Goal: Information Seeking & Learning: Learn about a topic

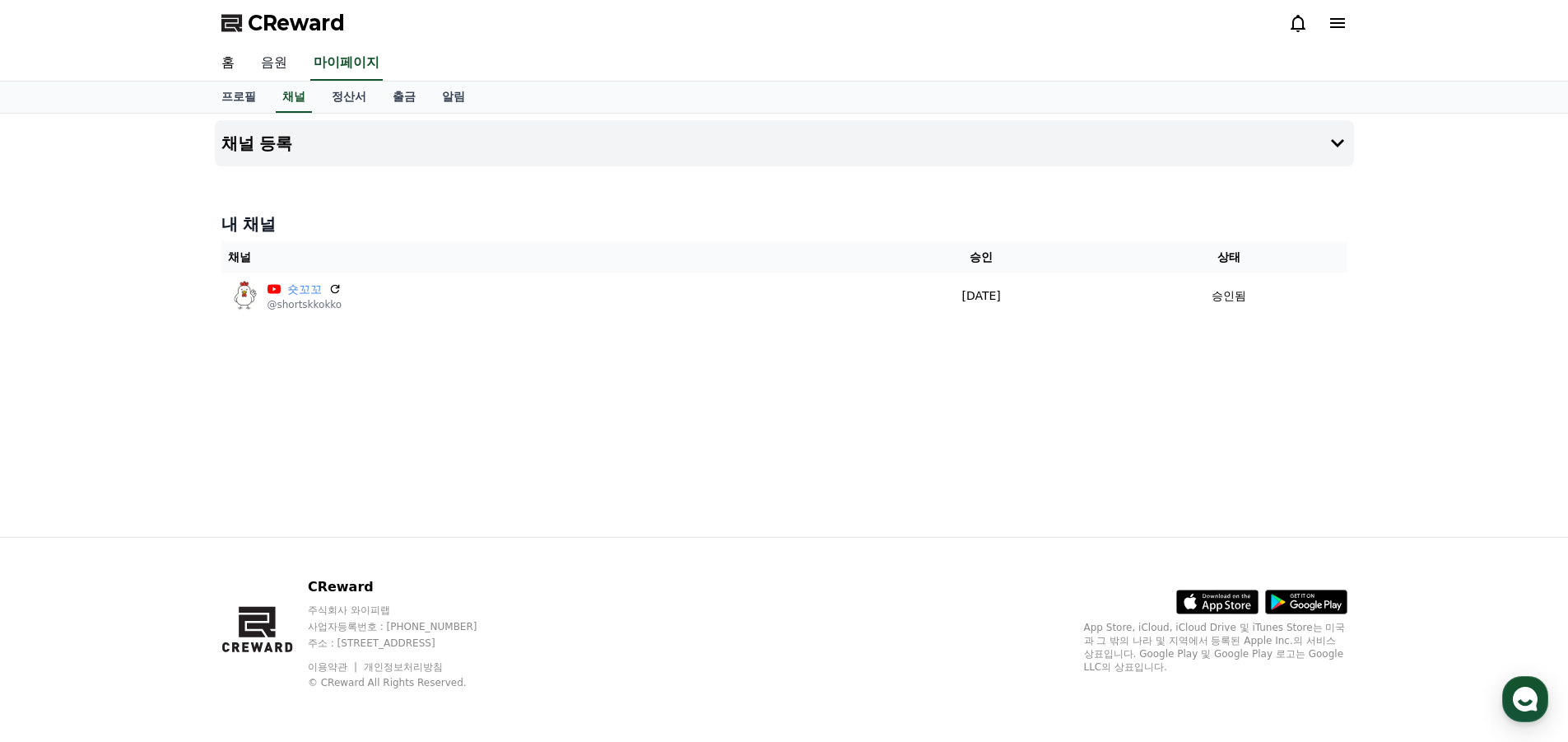
click at [274, 69] on link "음원" at bounding box center [275, 63] width 53 height 34
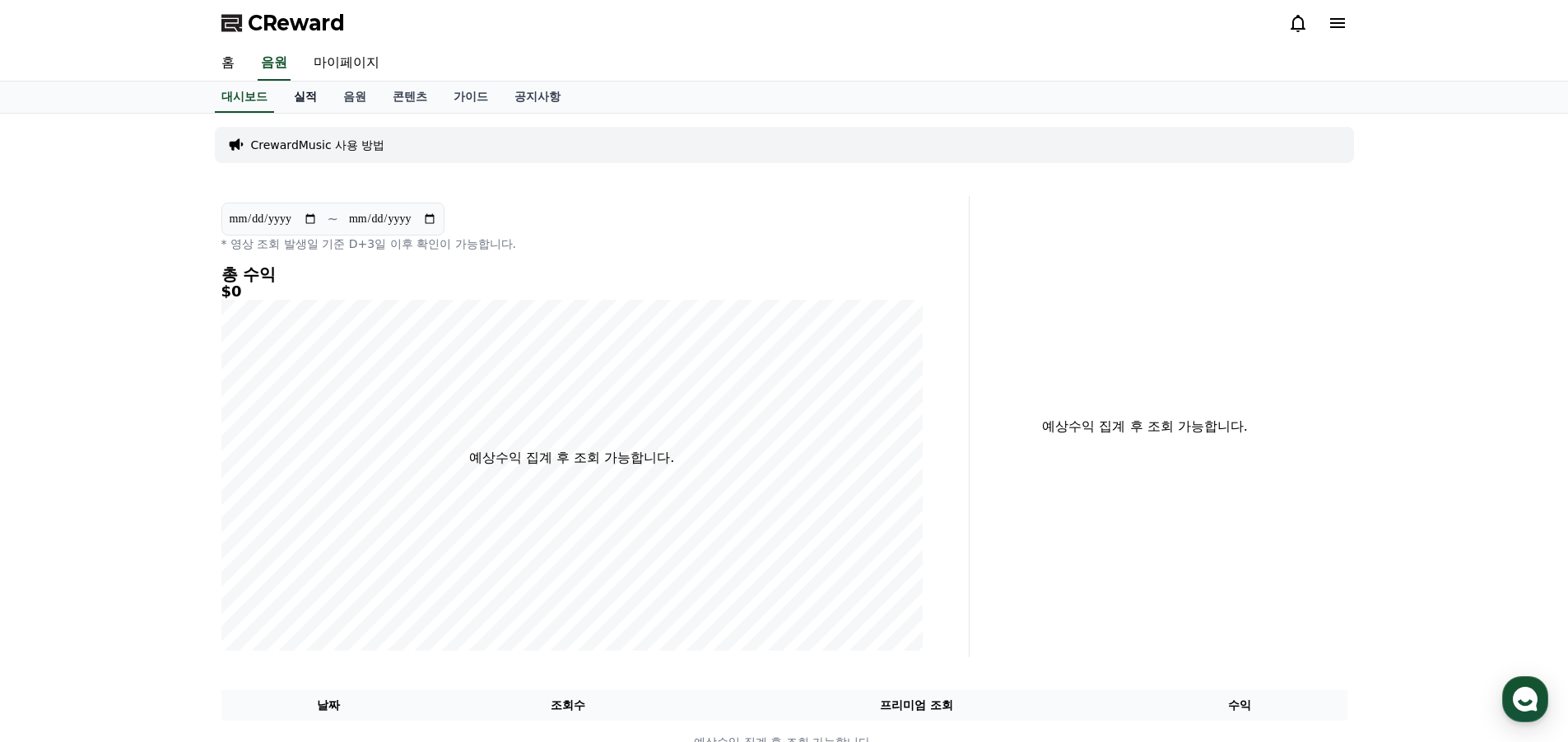
click at [318, 100] on link "실적" at bounding box center [305, 96] width 49 height 31
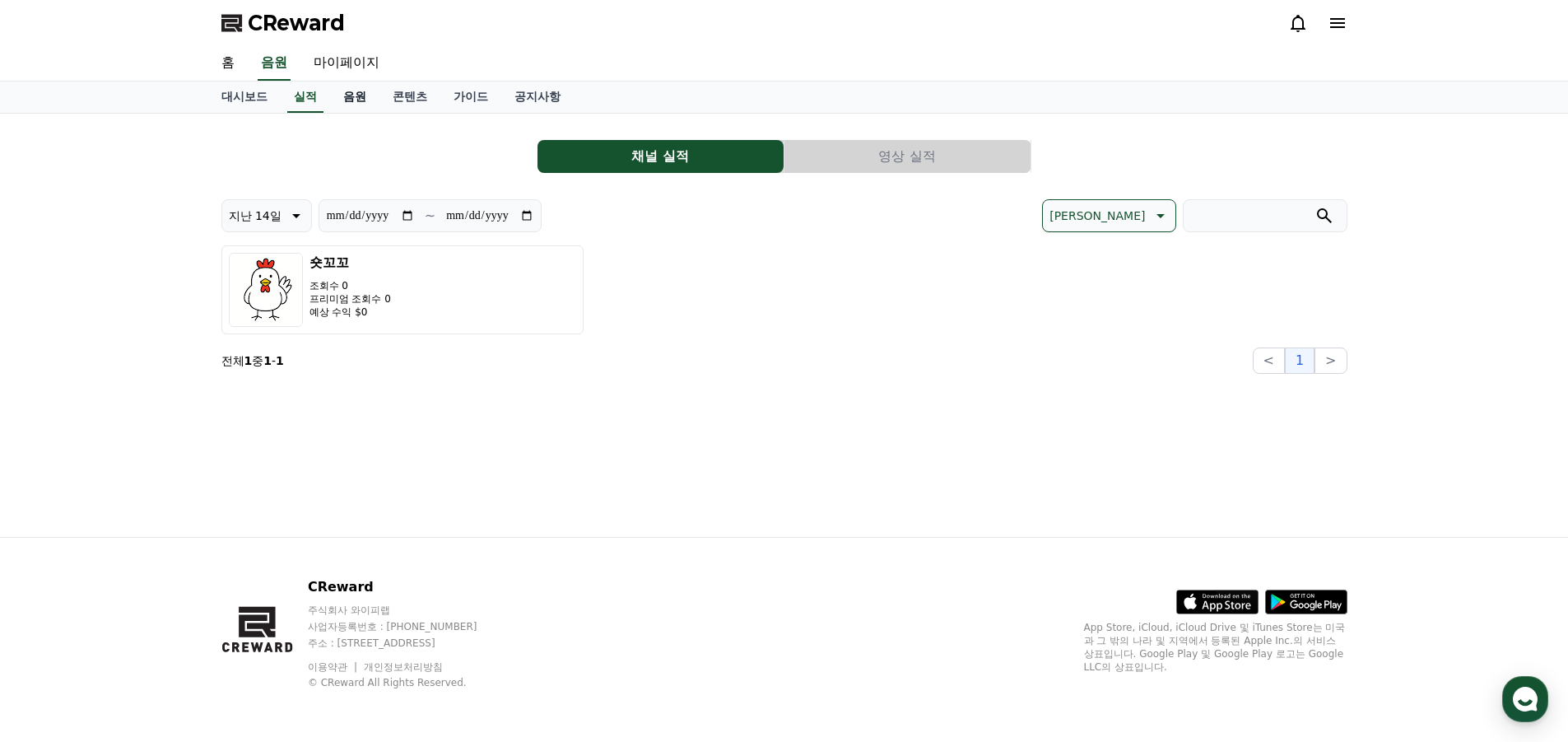
click at [362, 97] on link "음원" at bounding box center [355, 96] width 49 height 31
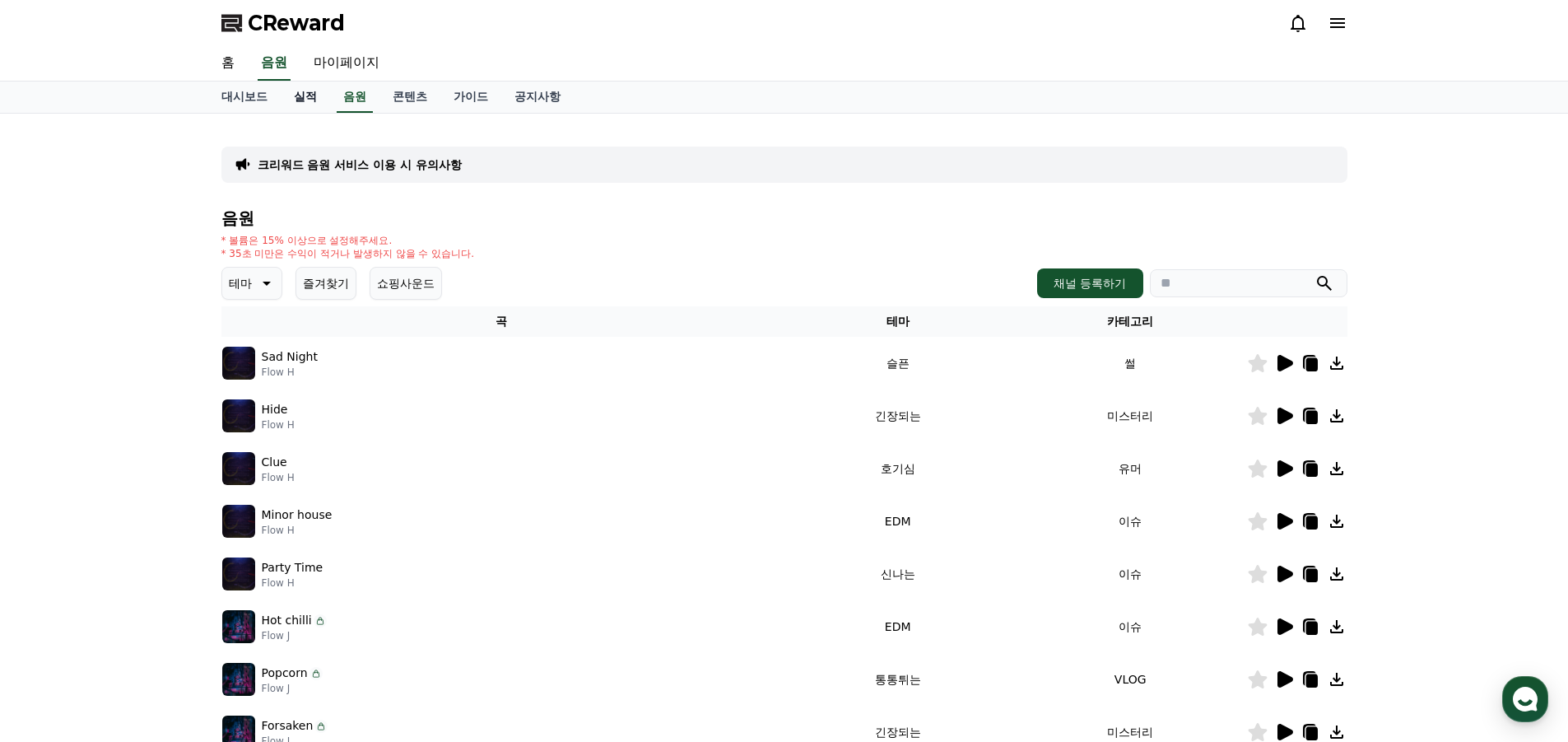
click at [309, 107] on link "실적" at bounding box center [305, 96] width 49 height 31
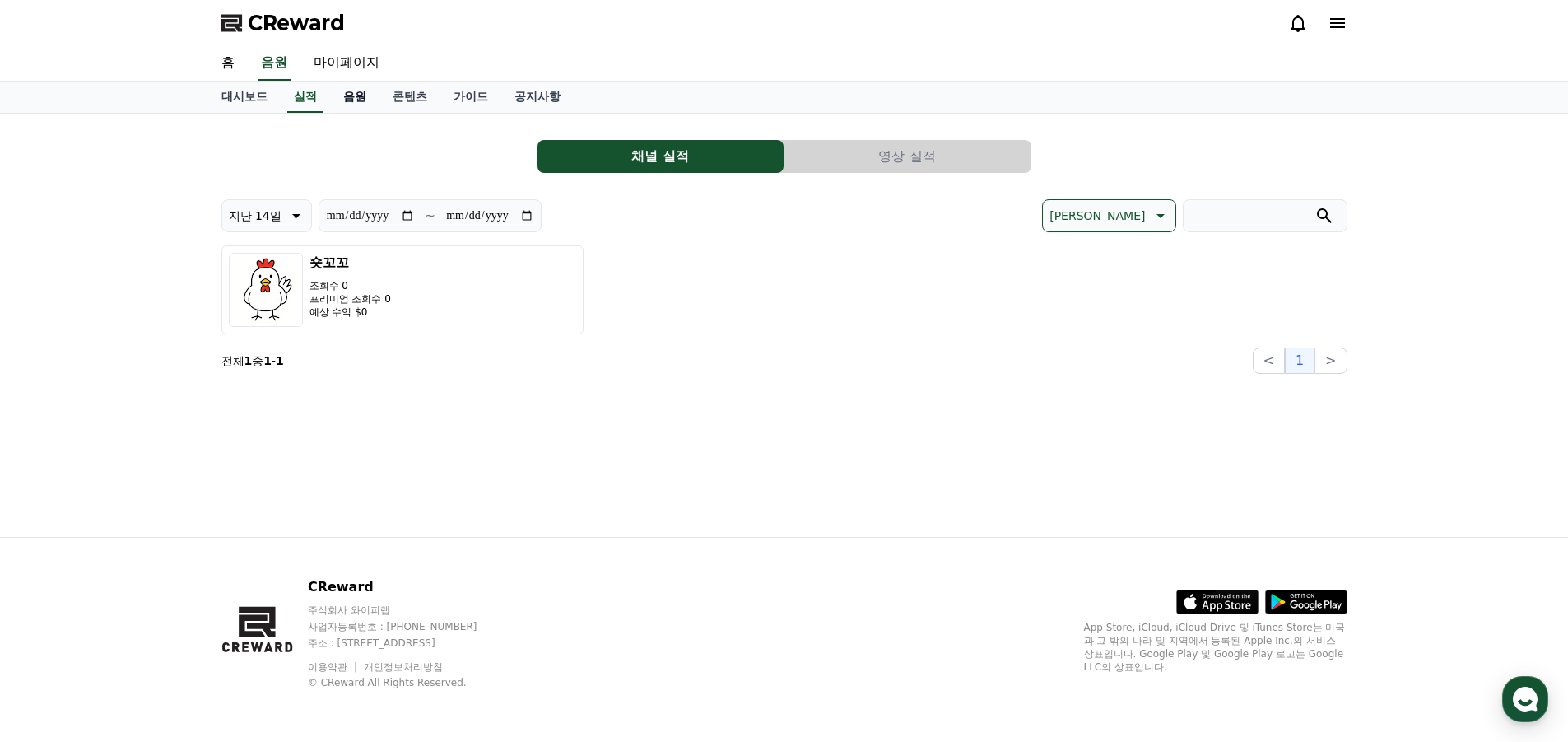
click at [355, 111] on link "음원" at bounding box center [355, 96] width 49 height 31
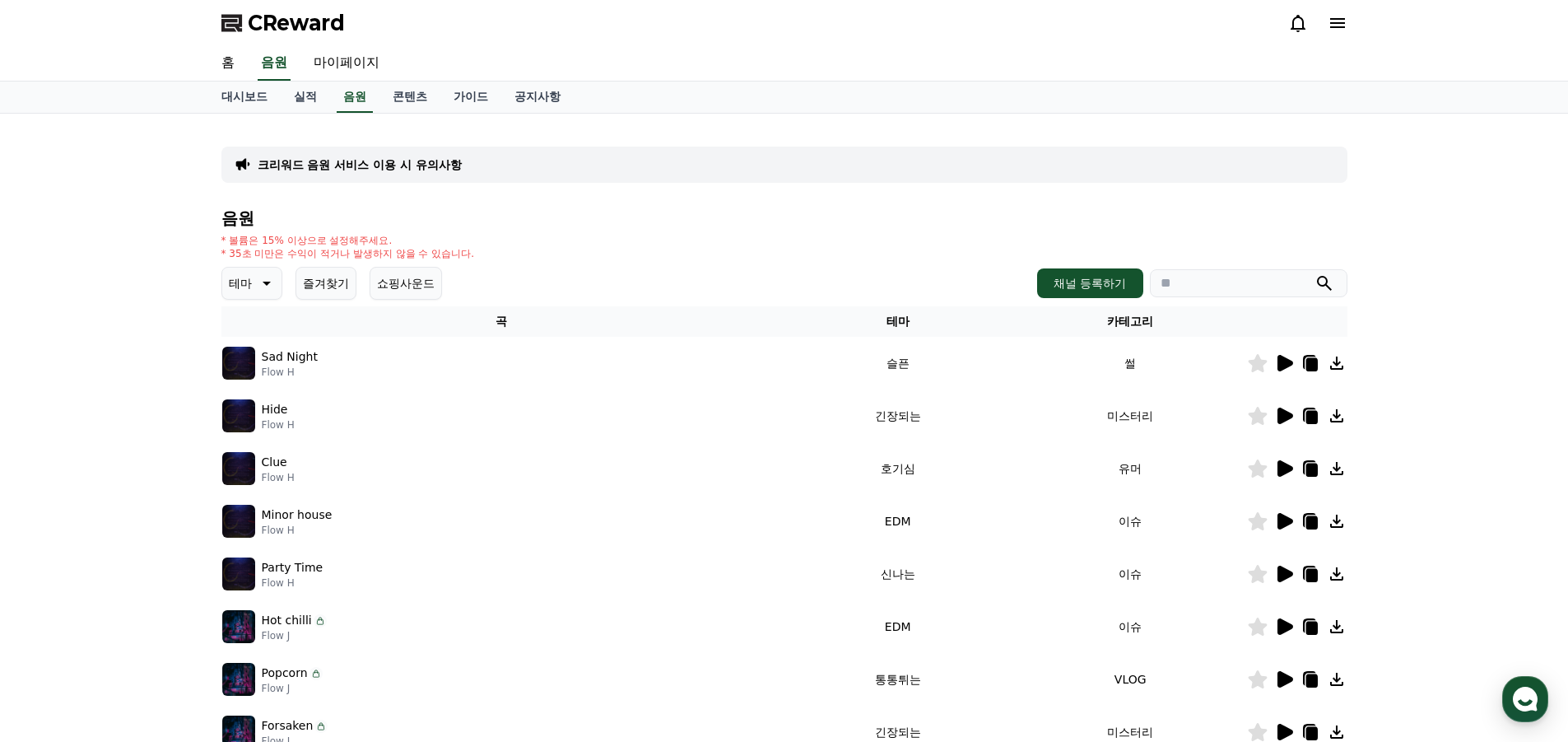
click at [493, 357] on div "Sad Night Flow H" at bounding box center [501, 363] width 559 height 33
click at [1285, 369] on icon at bounding box center [1284, 363] width 19 height 19
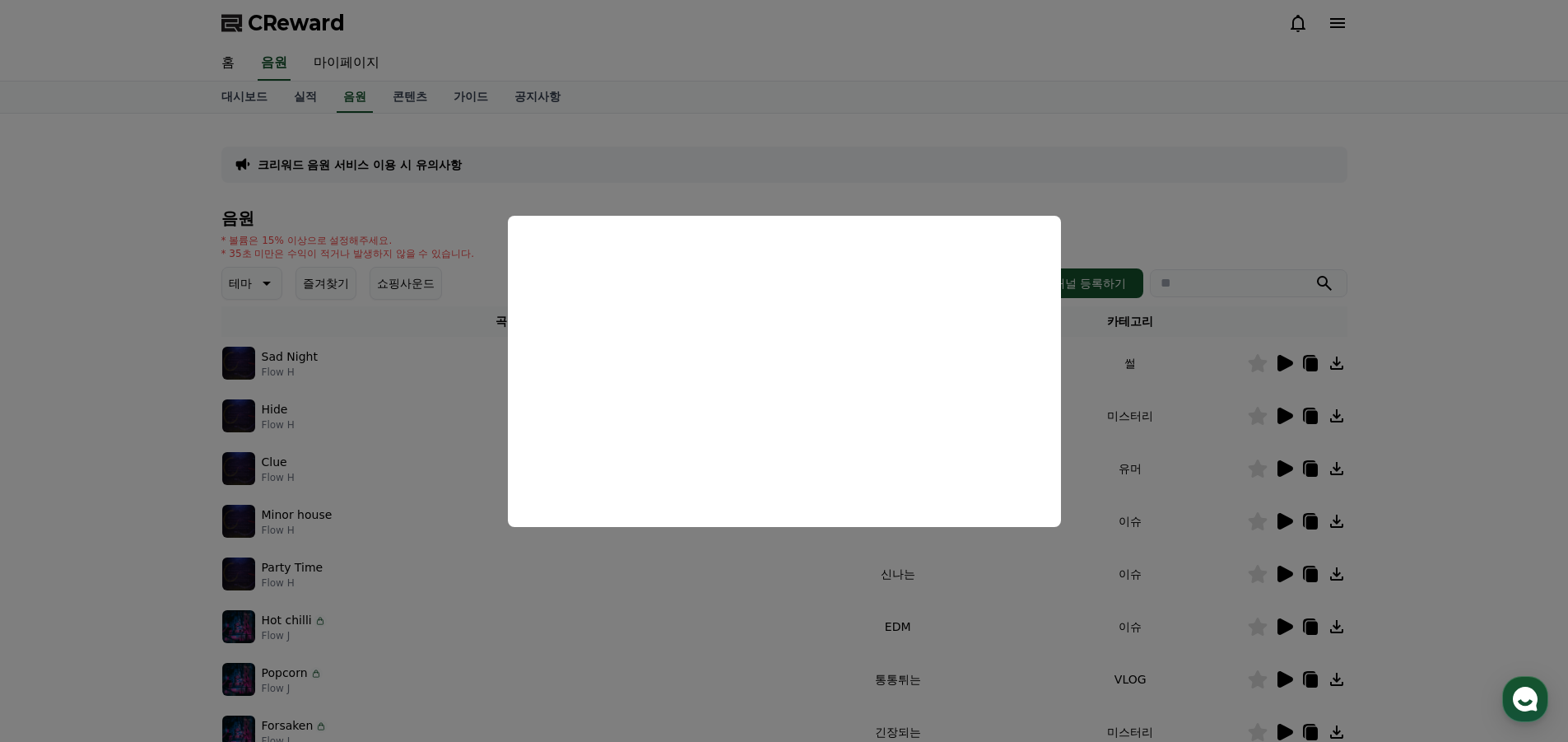
click at [1375, 405] on button "close modal" at bounding box center [784, 371] width 1568 height 742
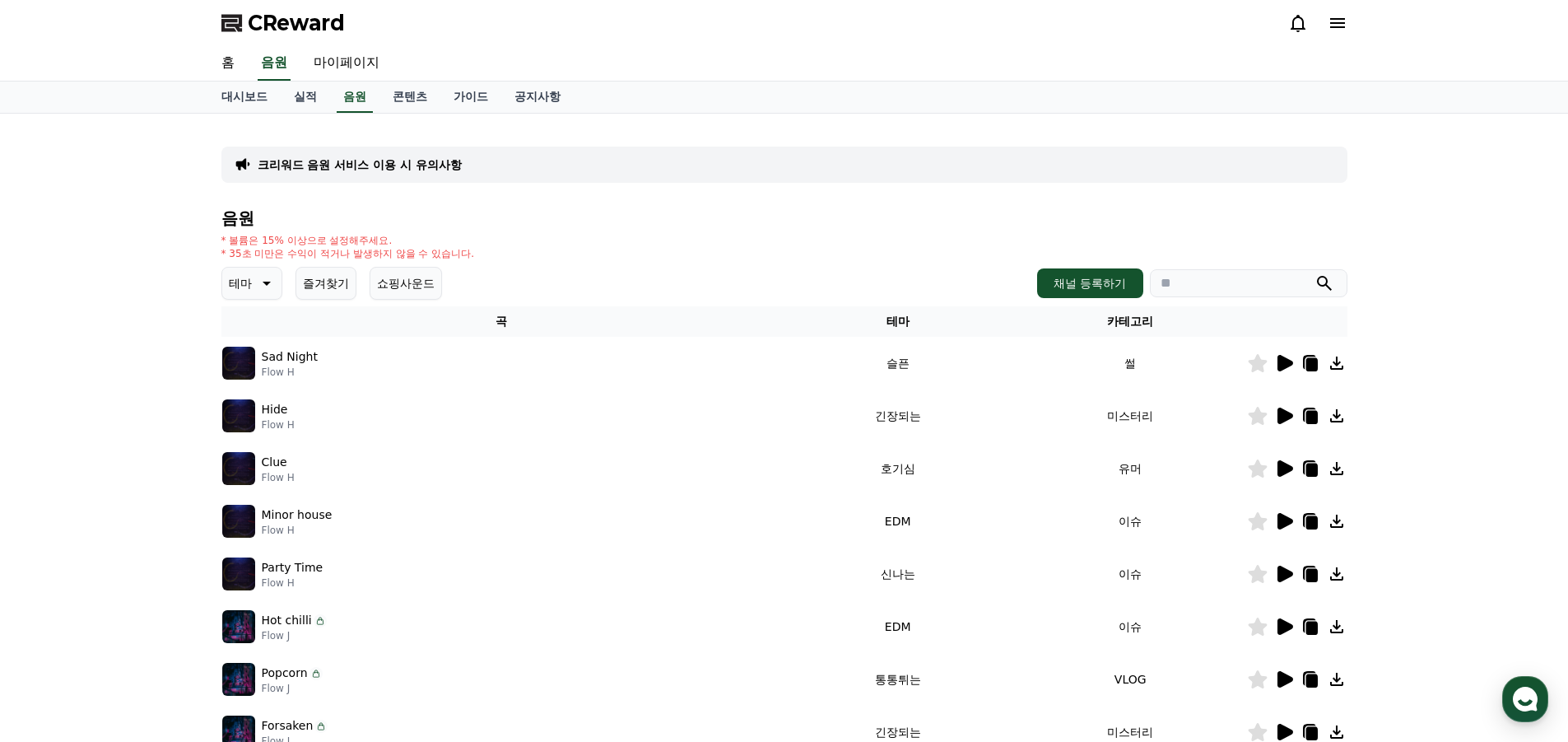
scroll to position [373, 0]
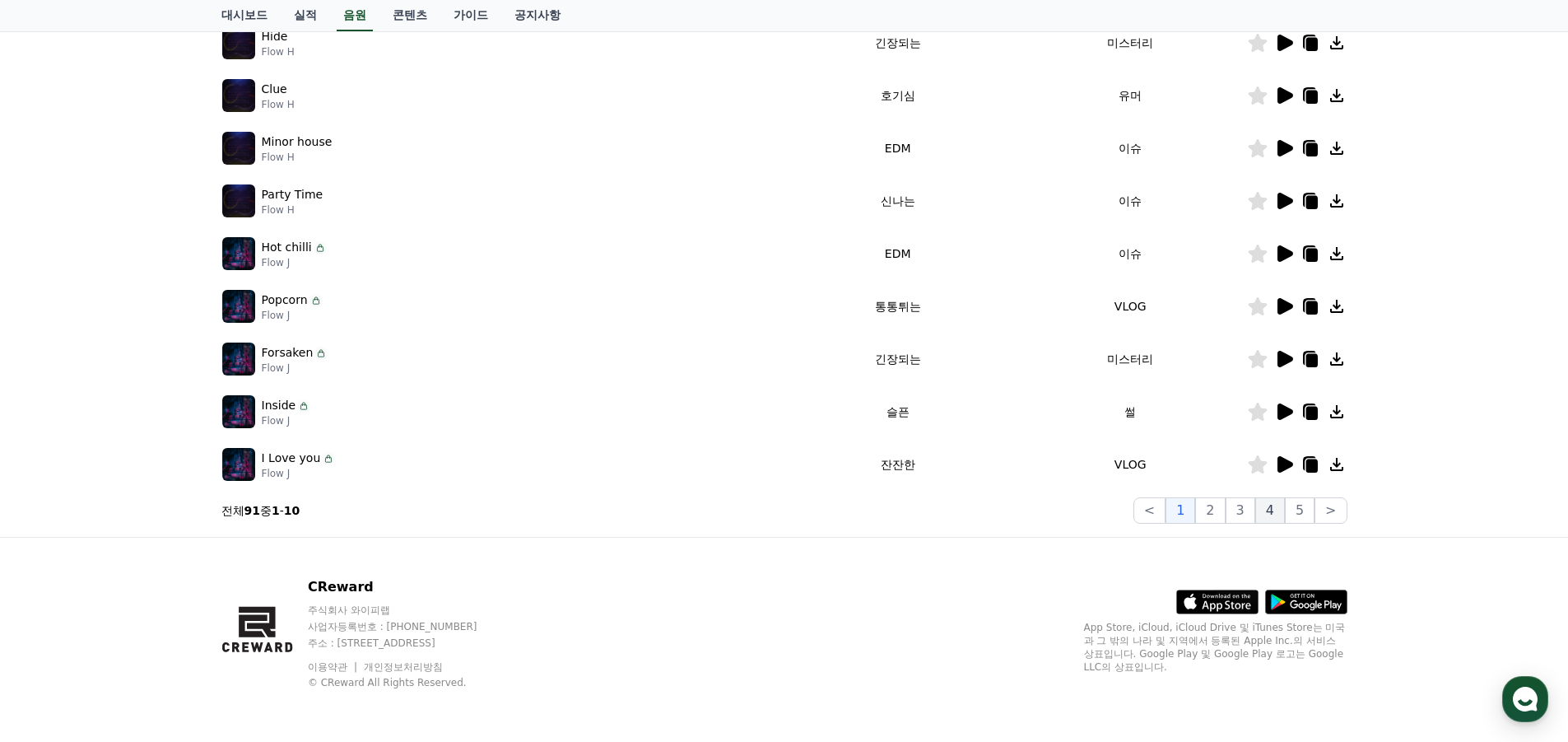
click at [1261, 522] on button "4" at bounding box center [1270, 511] width 30 height 26
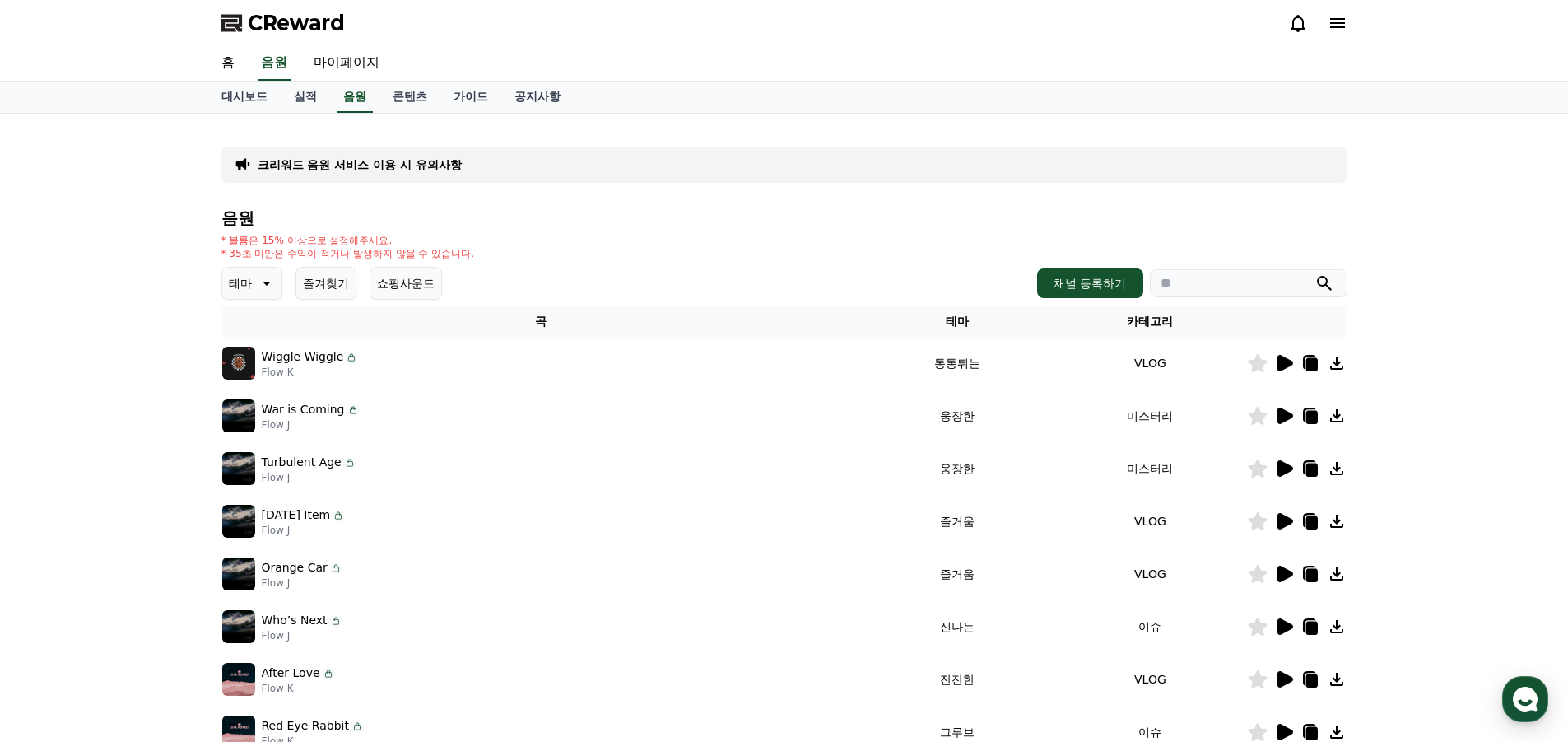
click at [236, 282] on p "테마" at bounding box center [240, 284] width 23 height 23
click at [451, 265] on div "음원 * 볼륨은 15% 이상으로 설정해주세요. * 35초 미만은 수익이 적거나 발생하지 않을 수 있습니다. 테마 테마 전체 환상적인 호기심 어…" at bounding box center [784, 553] width 1126 height 688
click at [401, 284] on button "쇼핑사운드" at bounding box center [406, 283] width 72 height 33
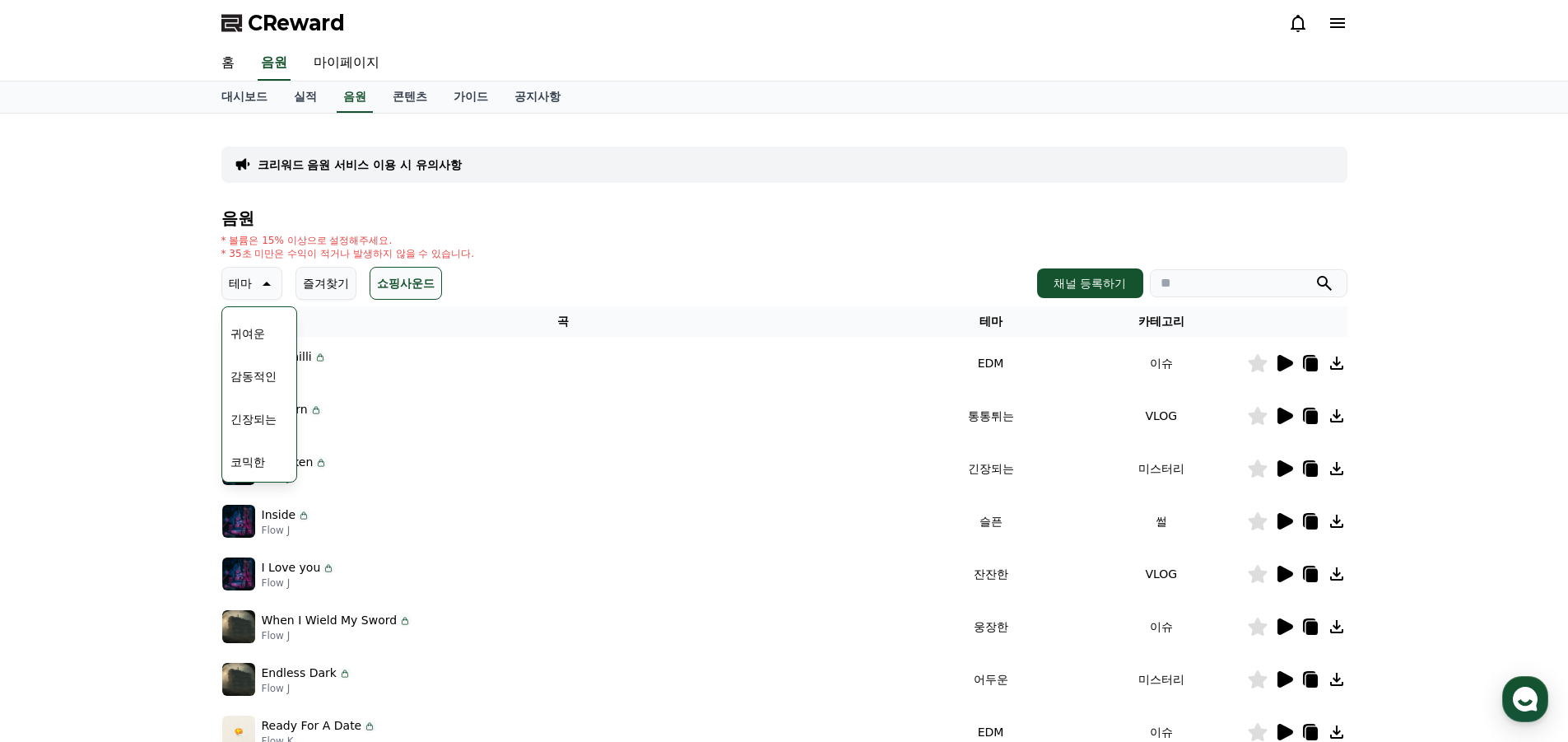
click at [621, 284] on div "테마 테마 전체 환상적인 호기심 어두운 밝은 통통튀는 신나는 반전 웅장한 드라마틱 즐거움 분위기있는 EDM 그루브 슬픈 잔잔한 귀여운 감동적인…" at bounding box center [784, 283] width 1126 height 33
drag, startPoint x: 124, startPoint y: 477, endPoint x: 198, endPoint y: 451, distance: 78.4
click at [123, 477] on div "크리워드 음원 서비스 이용 시 유의사항 음원 * 볼륨은 15% 이상으로 설정해주세요. * 35초 미만은 수익이 적거나 발생하지 않을 수 있습니…" at bounding box center [784, 512] width 1568 height 797
click at [242, 290] on p "테마" at bounding box center [240, 284] width 23 height 23
click at [1278, 516] on icon at bounding box center [1285, 521] width 16 height 17
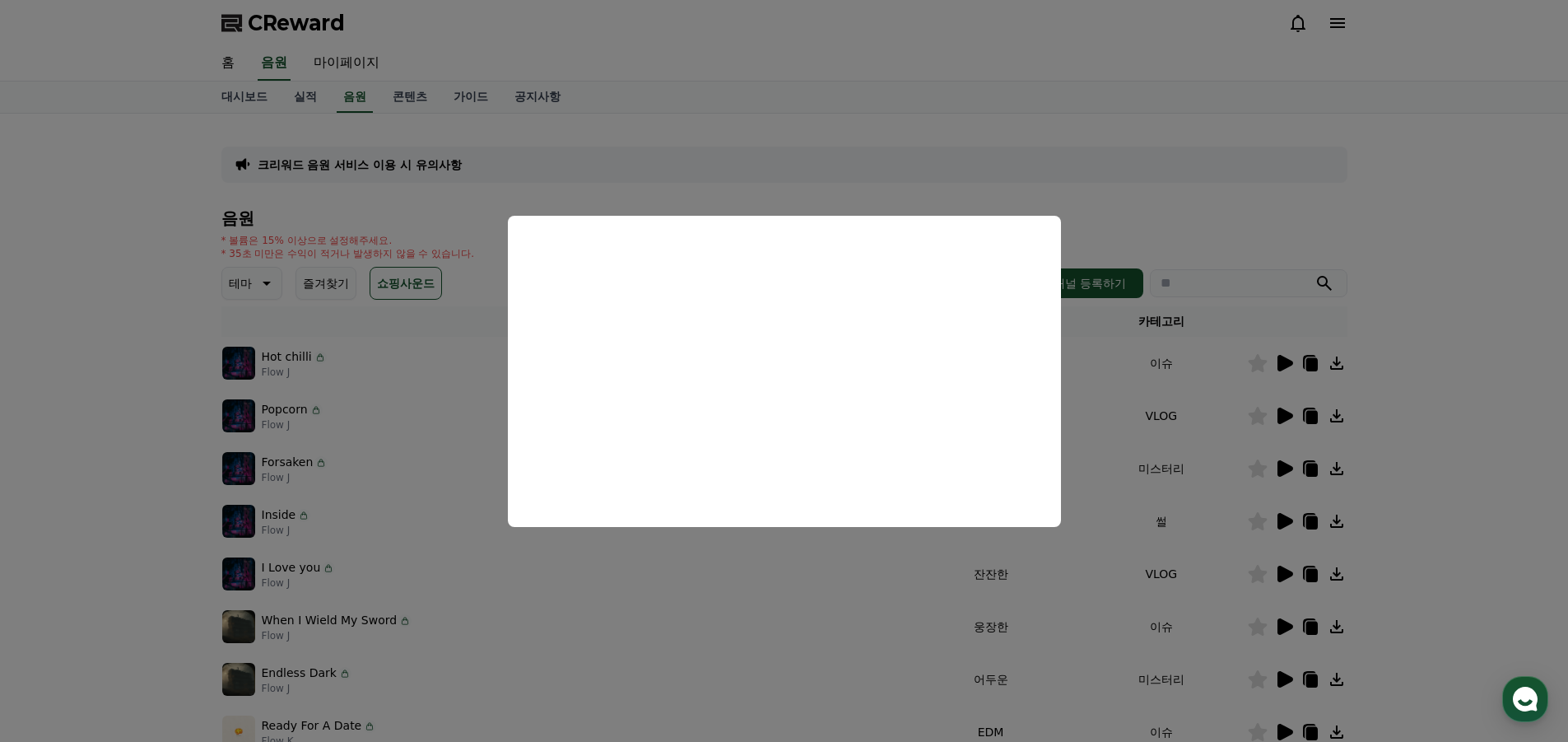
click at [1431, 467] on button "close modal" at bounding box center [784, 371] width 1568 height 742
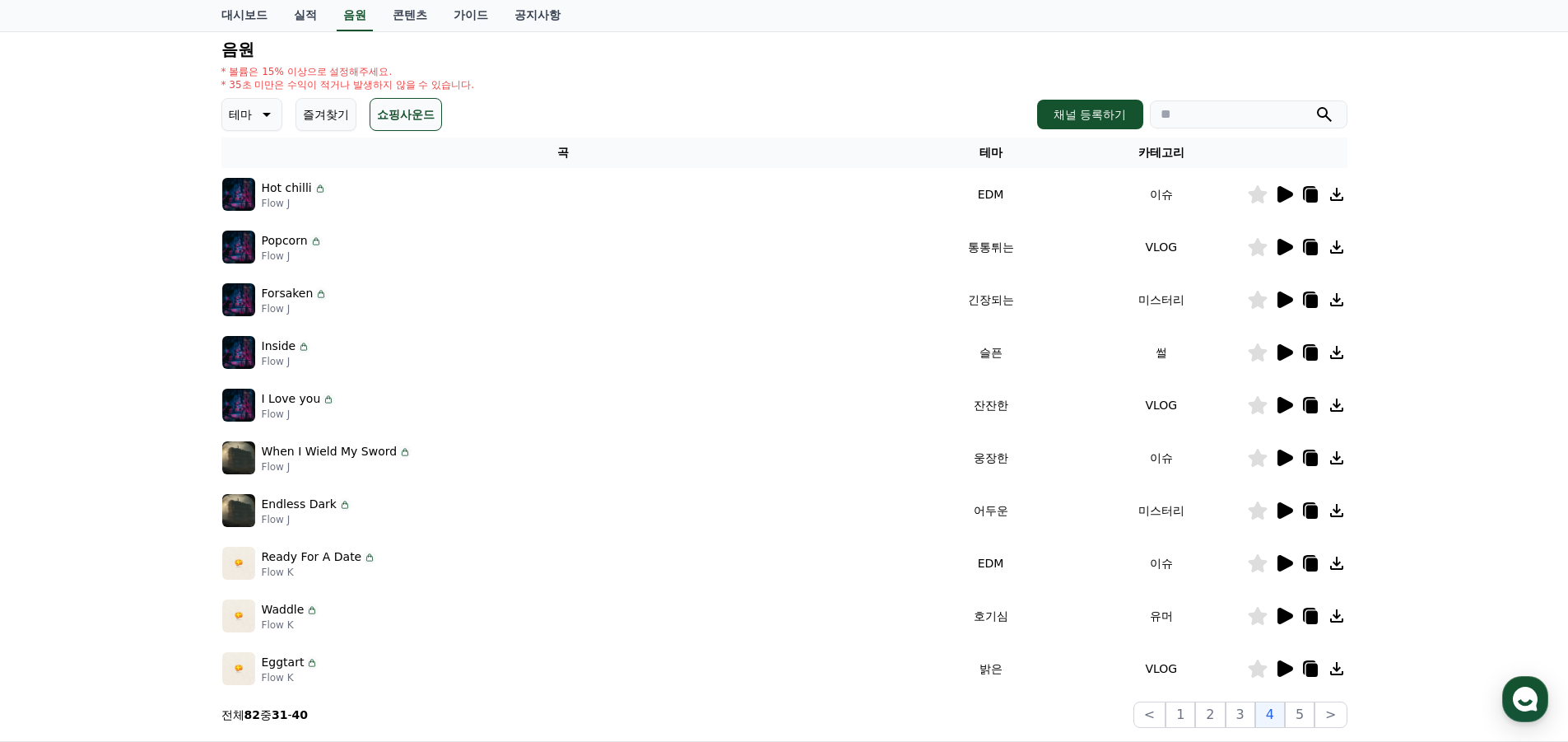
scroll to position [247, 0]
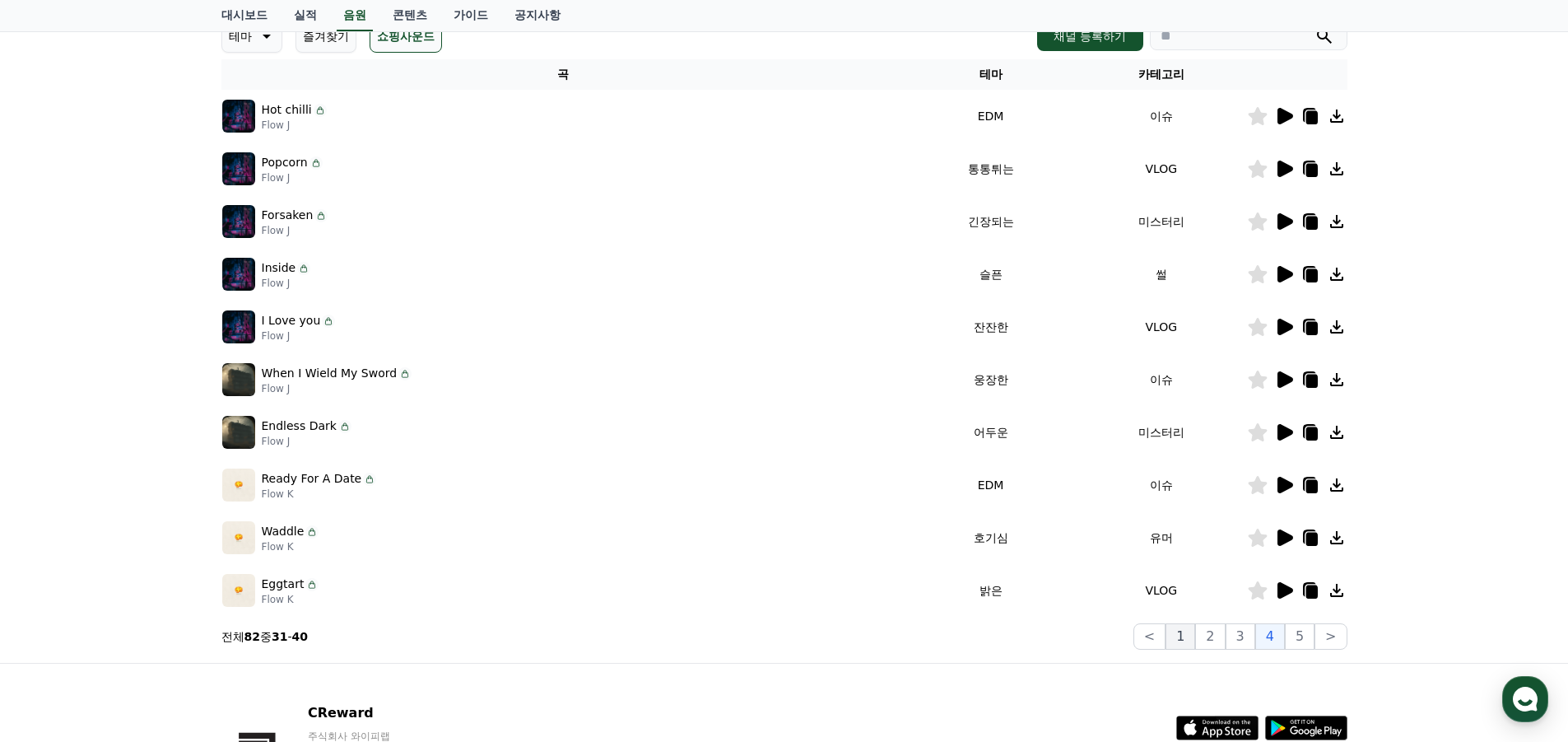
click at [1195, 636] on button "1" at bounding box center [1180, 637] width 30 height 26
click at [1210, 640] on button "2" at bounding box center [1210, 637] width 30 height 26
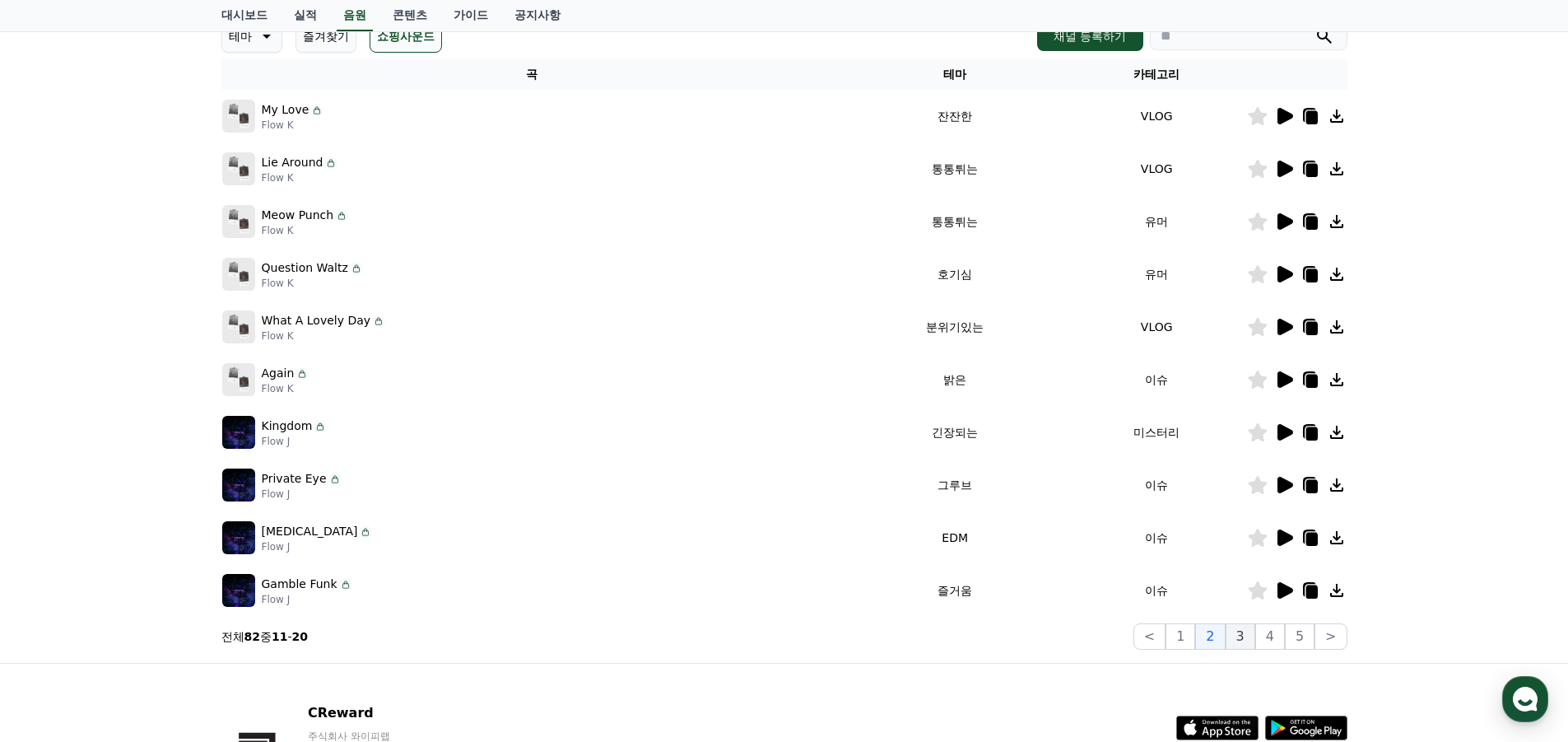
click at [1235, 638] on button "3" at bounding box center [1240, 637] width 30 height 26
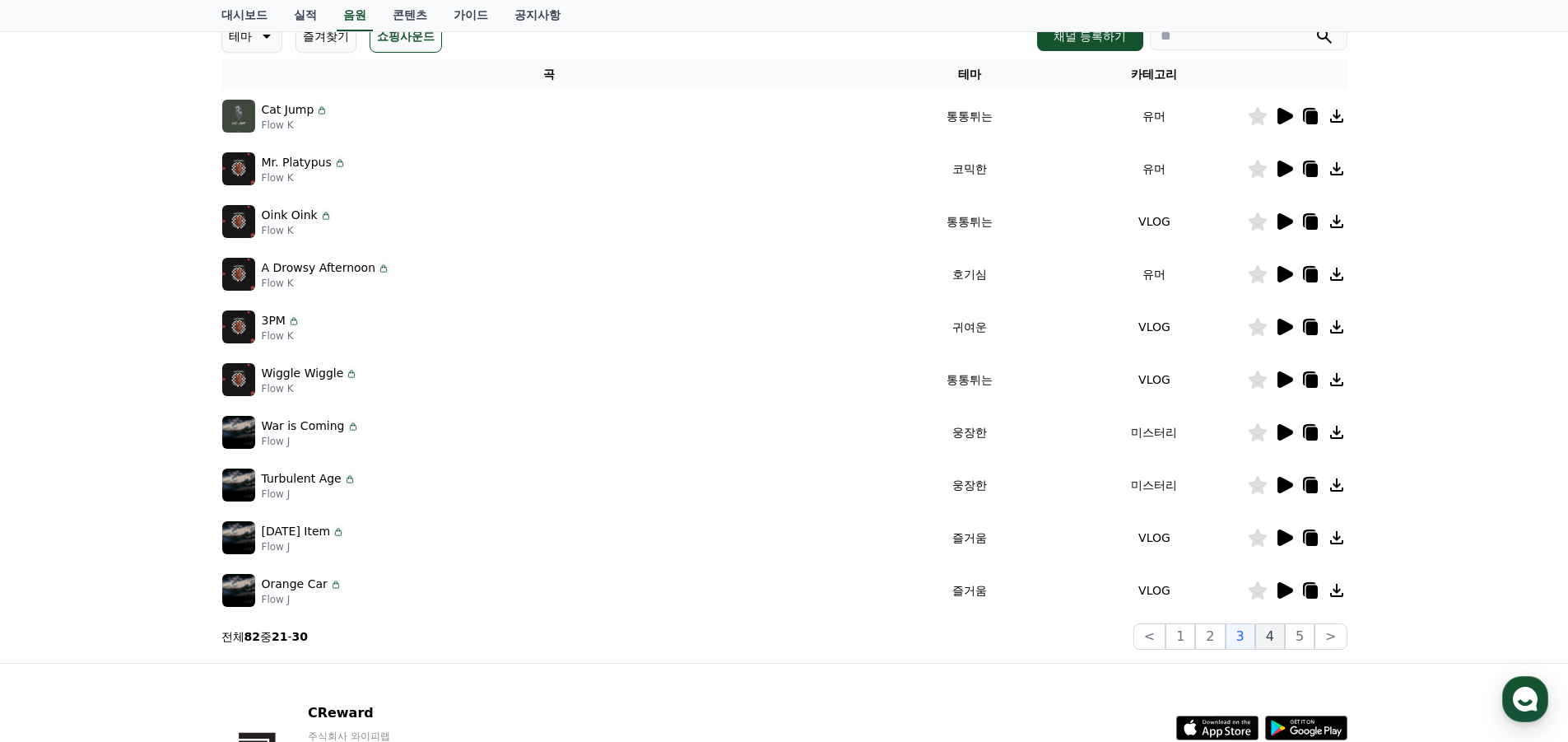
click at [1278, 637] on button "4" at bounding box center [1270, 637] width 30 height 26
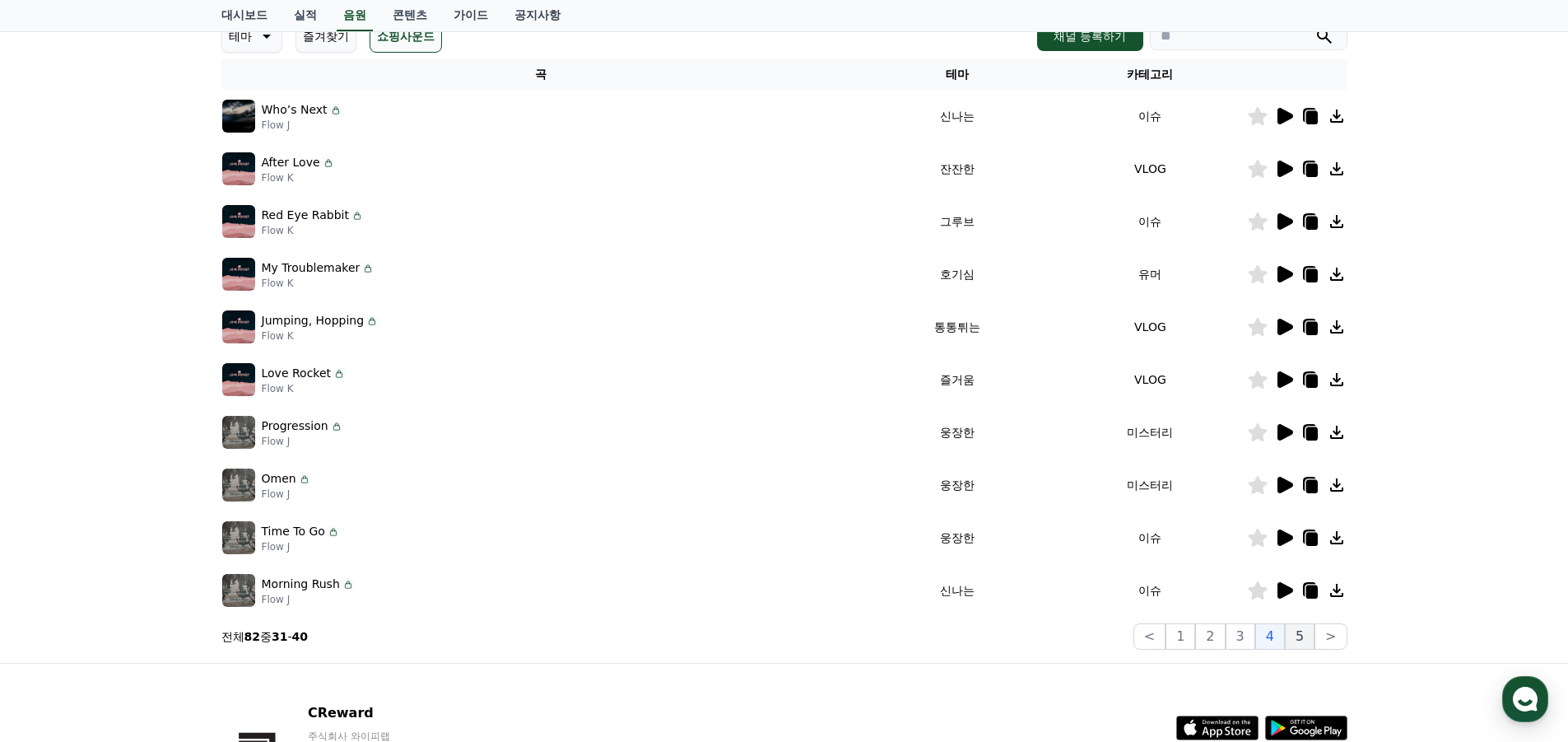
click at [1308, 642] on button "5" at bounding box center [1300, 637] width 30 height 26
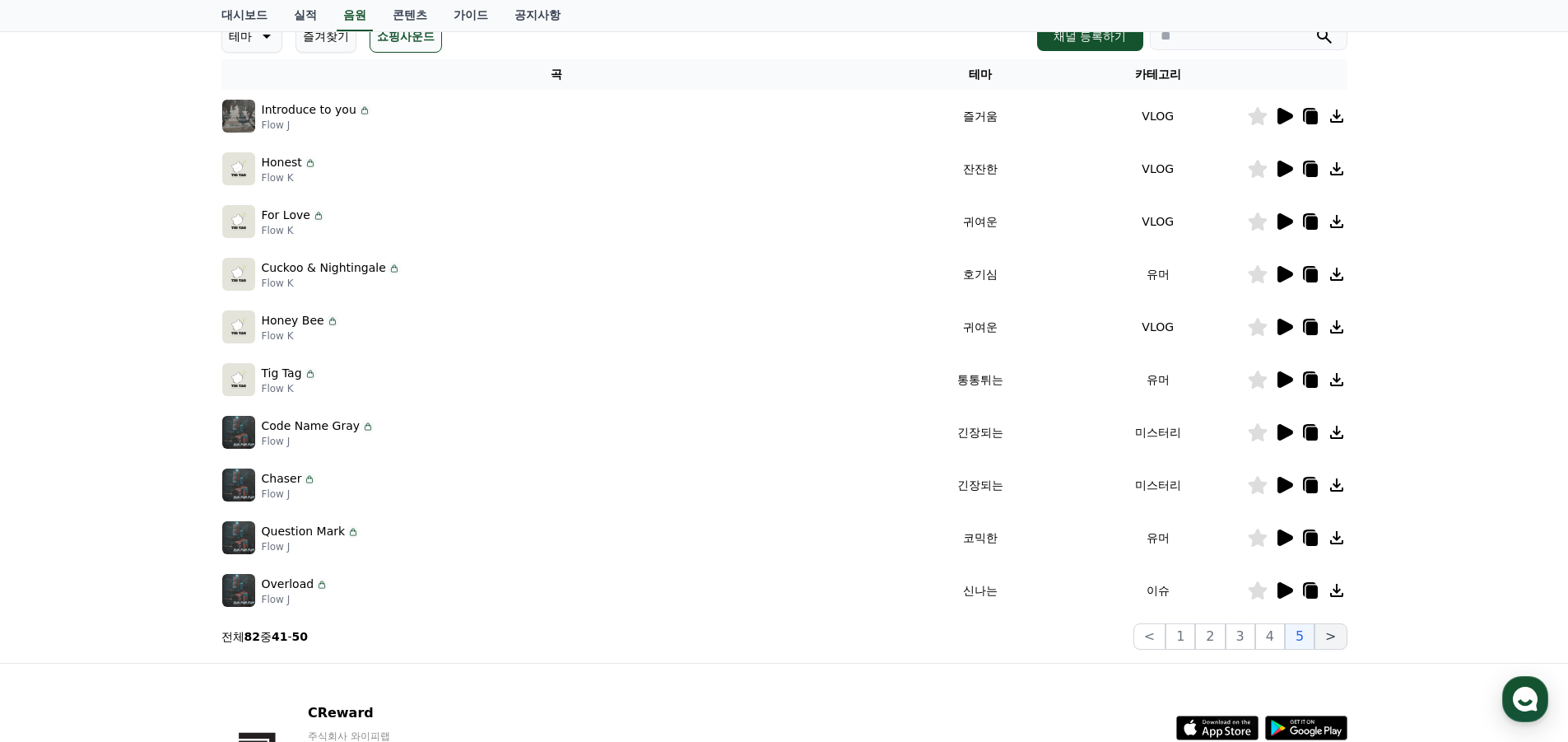
click at [1342, 644] on button ">" at bounding box center [1331, 637] width 32 height 26
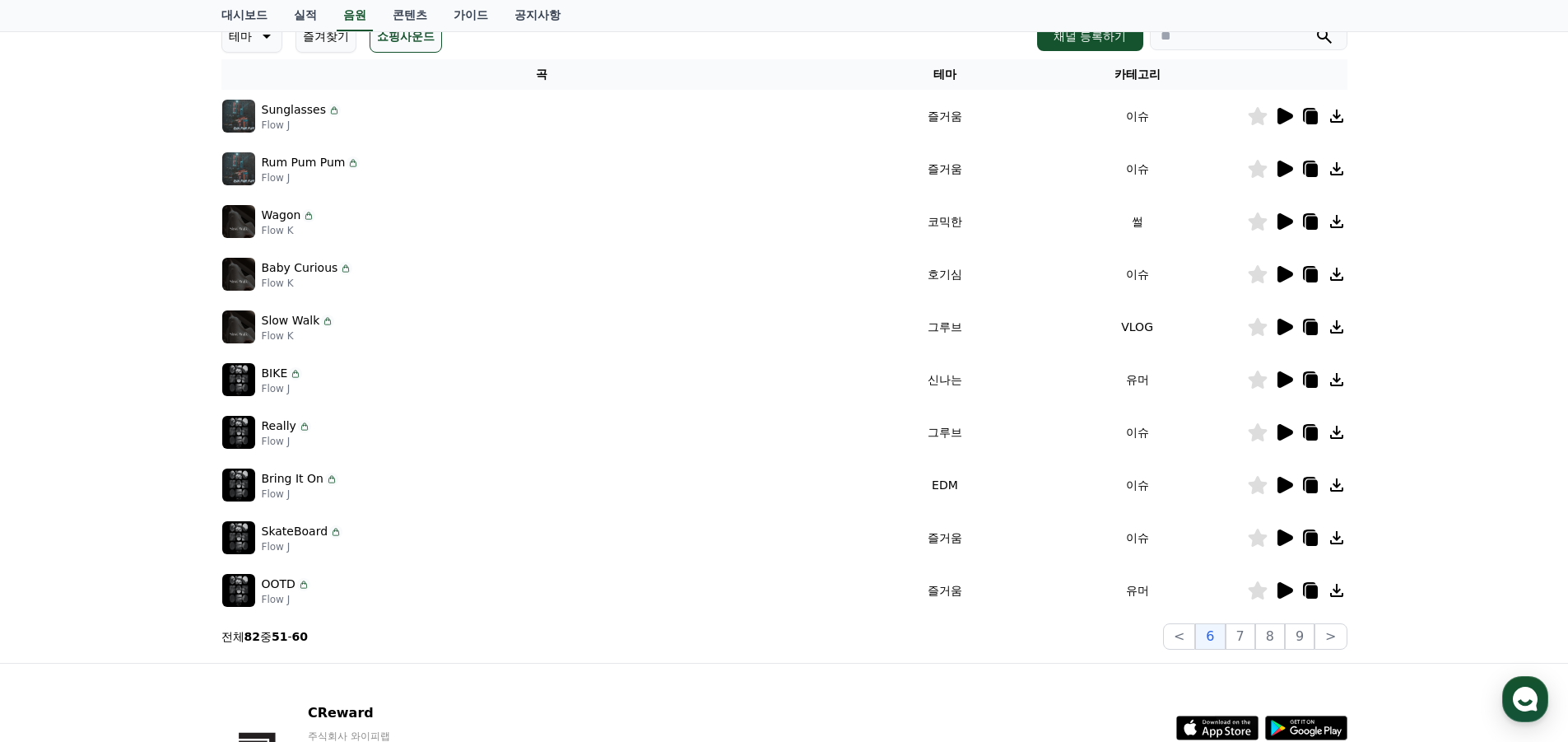
click at [1287, 222] on icon at bounding box center [1285, 221] width 16 height 17
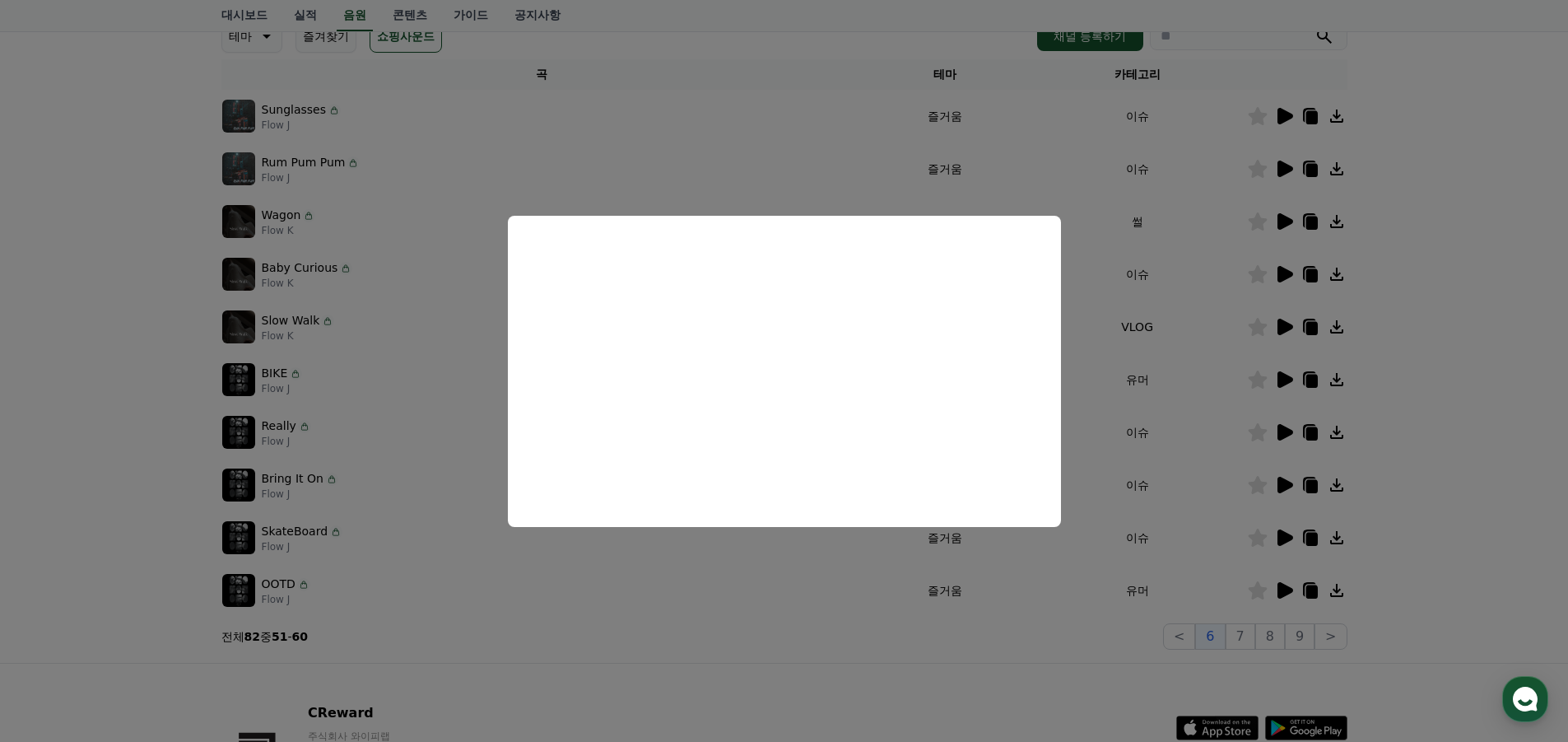
drag, startPoint x: 661, startPoint y: 611, endPoint x: 654, endPoint y: 602, distance: 11.4
click at [660, 610] on button "close modal" at bounding box center [784, 371] width 1568 height 742
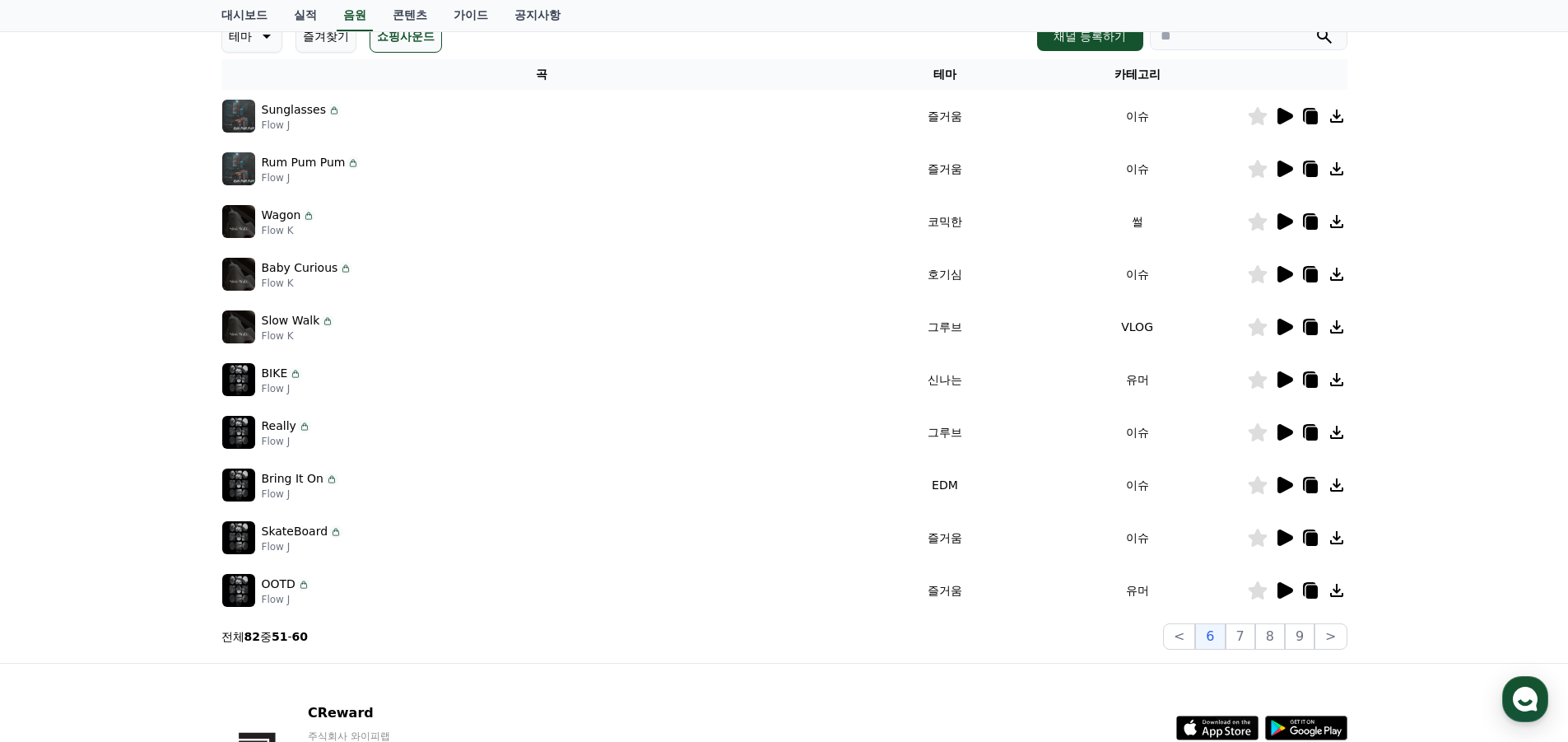
click at [1308, 217] on icon at bounding box center [1311, 223] width 11 height 13
click at [766, 37] on div "테마 즐겨찾기 쇼핑사운드 채널 등록하기" at bounding box center [784, 35] width 1126 height 33
